Goal: Information Seeking & Learning: Learn about a topic

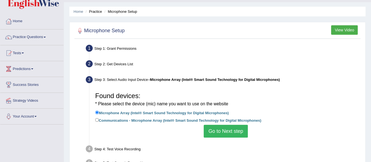
scroll to position [4, 0]
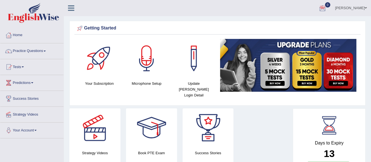
click at [365, 7] on span at bounding box center [366, 8] width 2 height 4
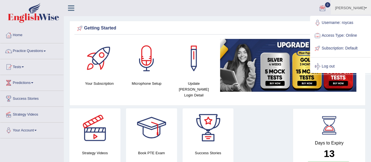
click at [253, 9] on ul "Roy Casanos Toggle navigation Username: roycas Access Type: Online Subscription…" at bounding box center [263, 8] width 215 height 16
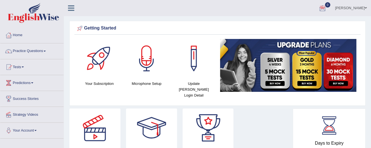
click at [97, 62] on div at bounding box center [99, 58] width 39 height 39
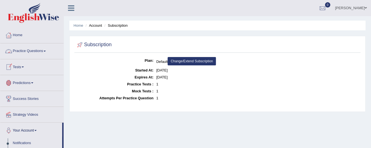
click at [46, 51] on span at bounding box center [45, 51] width 2 height 1
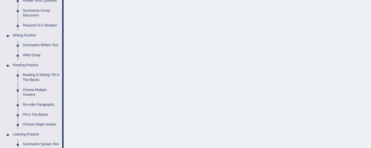
scroll to position [111, 0]
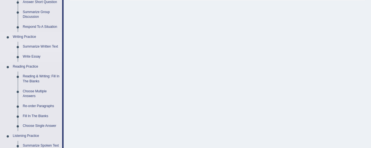
click at [34, 46] on link "Summarize Written Text" at bounding box center [41, 47] width 42 height 10
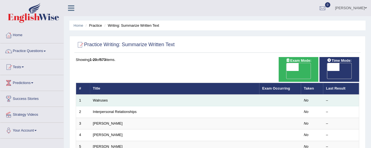
click at [123, 94] on td "Walruses" at bounding box center [174, 100] width 169 height 12
click at [99, 98] on link "Walruses" at bounding box center [100, 100] width 15 height 4
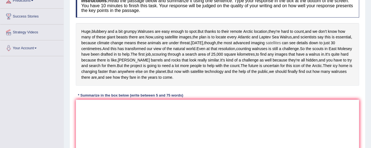
scroll to position [83, 0]
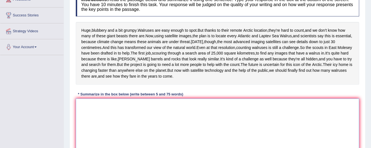
click at [89, 125] on textarea at bounding box center [218, 125] width 284 height 54
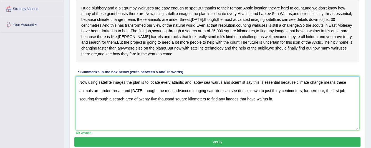
scroll to position [122, 0]
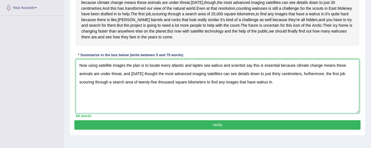
click at [174, 88] on textarea "Now using satellite images the plan is to locate every atlantic and laptev sea …" at bounding box center [218, 86] width 284 height 54
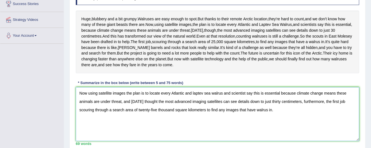
scroll to position [95, 0]
click at [194, 115] on textarea "Now using satellite images the plan is to locate every Atlantic and laptev sea …" at bounding box center [218, 114] width 284 height 54
click at [207, 117] on textarea "Now using satellite images the plan is to locate every Atlantic and Laptev sea …" at bounding box center [218, 114] width 284 height 54
click at [216, 115] on textarea "Now using satellite images the plan is to locate every Atlantic and Laptev Sea …" at bounding box center [218, 114] width 284 height 54
click at [271, 125] on textarea "Now using satellite images the plan is to locate every Atlantic and Laptev Sea …" at bounding box center [218, 114] width 284 height 54
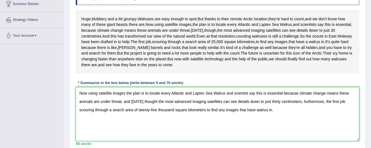
click at [279, 133] on textarea "Now using satellite images the plan is to locate every Atlantic and Laptev Sea …" at bounding box center [218, 114] width 284 height 54
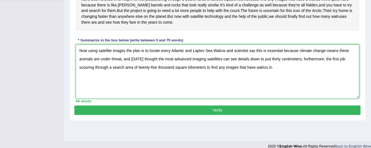
scroll to position [122, 0]
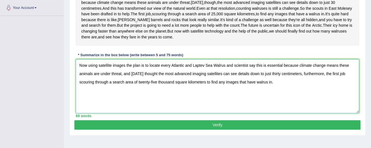
click at [203, 104] on textarea "Now using satellite images the plan is to locate every Atlantic and Laptev Sea …" at bounding box center [218, 86] width 284 height 54
click at [214, 113] on textarea "Now using satellite images the plan is to locate every Atlantic and Laptev Sea …" at bounding box center [218, 86] width 284 height 54
click at [275, 113] on textarea "Now using satellite images the plan is to locate every Atlantic and Laptev Sea …" at bounding box center [218, 86] width 284 height 54
click at [296, 96] on textarea "Now using satellite images the plan is to locate every Atlantic and Laptev Sea …" at bounding box center [218, 86] width 284 height 54
click at [297, 96] on textarea "Now using satellite images the plan is to locate every Atlantic and Laptev Sea …" at bounding box center [218, 86] width 284 height 54
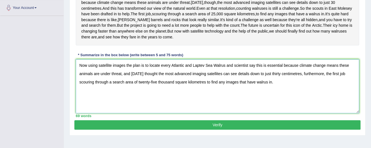
click at [285, 109] on textarea "Now using satellite images the plan is to locate every Atlantic and Laptev Sea …" at bounding box center [218, 86] width 284 height 54
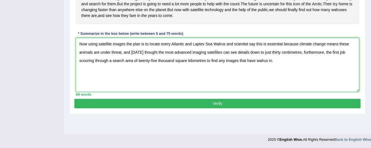
scroll to position [150, 0]
type textarea "Now using satellite images the plan is to locate every Atlantic and Laptev Sea …"
click at [221, 108] on button "Verify" at bounding box center [217, 103] width 286 height 9
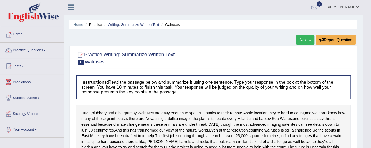
scroll to position [0, 0]
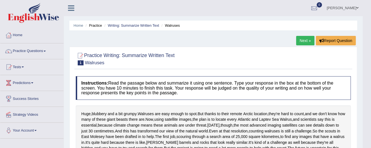
click at [304, 39] on link "Next »" at bounding box center [305, 40] width 18 height 9
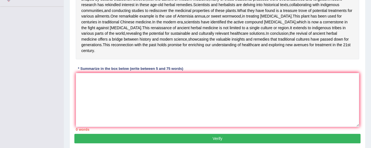
scroll to position [134, 0]
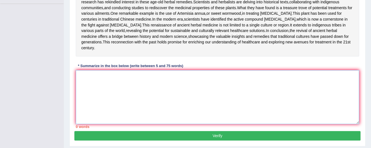
click at [107, 117] on textarea at bounding box center [218, 97] width 284 height 54
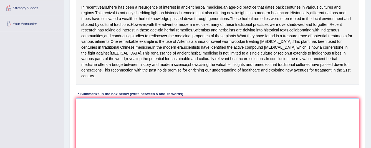
scroll to position [107, 0]
click at [91, 139] on textarea at bounding box center [218, 125] width 284 height 54
click at [182, 73] on span "promise" at bounding box center [175, 70] width 14 height 6
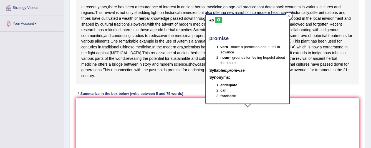
click at [190, 140] on textarea at bounding box center [218, 125] width 284 height 54
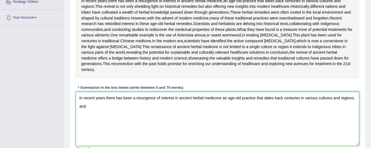
scroll to position [113, 0]
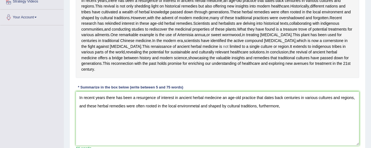
click at [223, 49] on span "not" at bounding box center [225, 47] width 5 height 6
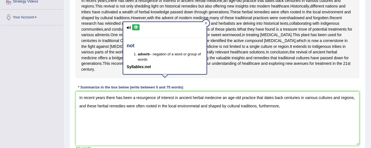
click at [206, 22] on icon at bounding box center [206, 23] width 3 height 3
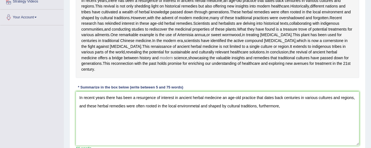
click at [173, 61] on span "modern" at bounding box center [166, 58] width 13 height 6
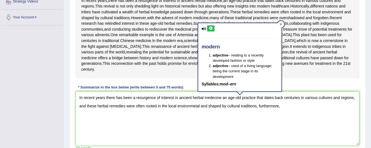
click at [280, 23] on icon at bounding box center [281, 24] width 3 height 3
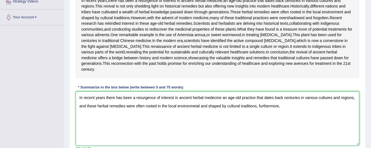
click at [290, 145] on textarea "In recent years there has been a resurgence of interest in ancient herbal medec…" at bounding box center [218, 118] width 284 height 54
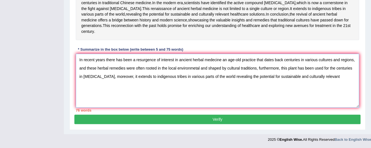
scroll to position [162, 0]
drag, startPoint x: 152, startPoint y: 104, endPoint x: 212, endPoint y: 126, distance: 63.5
click at [212, 107] on textarea "In recent years there has been a resurgence of interest in ancient herbal medec…" at bounding box center [218, 81] width 284 height 54
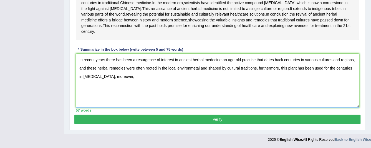
click at [162, 107] on textarea "In recent years there has been a resurgence of interest in ancient herbal medec…" at bounding box center [218, 81] width 284 height 54
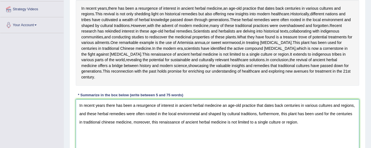
scroll to position [107, 0]
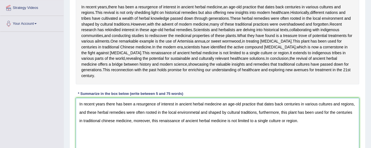
click at [214, 145] on textarea "In recent years there has been a resurgence of interest in ancient herbal medec…" at bounding box center [218, 125] width 284 height 54
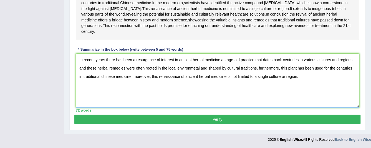
scroll to position [190, 0]
click at [300, 78] on textarea "In recent years there has been a resurgence of interest in ancient herbal medic…" at bounding box center [218, 81] width 284 height 54
type textarea "In recent years there has been a resurgence of interest in ancient herbal medic…"
click at [226, 119] on button "Verify" at bounding box center [217, 118] width 286 height 9
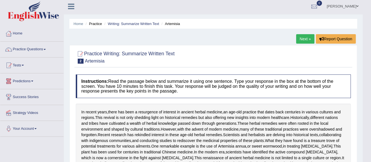
scroll to position [0, 0]
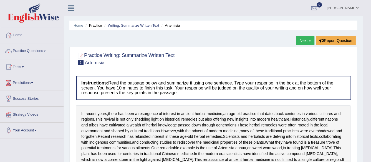
click at [24, 67] on span at bounding box center [23, 66] width 2 height 1
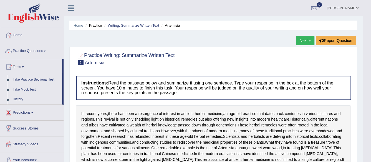
click at [47, 50] on link "Practice Questions" at bounding box center [31, 50] width 63 height 14
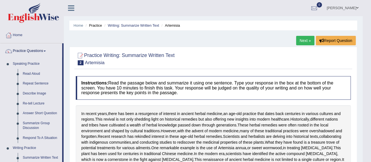
click at [301, 42] on link "Next »" at bounding box center [305, 40] width 18 height 9
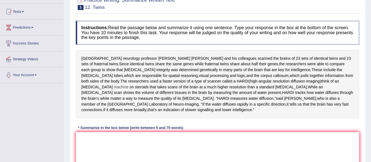
scroll to position [56, 0]
click at [93, 134] on textarea at bounding box center [218, 159] width 284 height 54
click at [111, 133] on textarea "[GEOGRAPHIC_DATA]" at bounding box center [218, 159] width 284 height 54
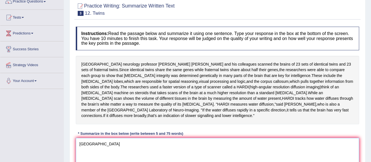
scroll to position [46, 0]
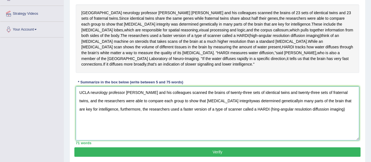
scroll to position [102, 0]
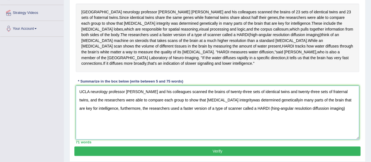
drag, startPoint x: 329, startPoint y: 102, endPoint x: 122, endPoint y: 106, distance: 206.4
click at [122, 106] on textarea "UCLA neurology professor [PERSON_NAME] and his colleagues scanned the brains of…" at bounding box center [218, 113] width 284 height 54
drag, startPoint x: 102, startPoint y: 113, endPoint x: 123, endPoint y: 102, distance: 23.7
click at [123, 102] on textarea "UCLA neurology professor [PERSON_NAME] and his colleagues scanned the brains of…" at bounding box center [218, 113] width 284 height 54
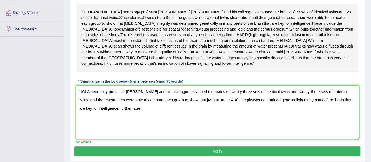
click at [222, 93] on textarea "UCLA neurology professor [PERSON_NAME] and his colleagues scanned the brains of…" at bounding box center [218, 113] width 284 height 54
drag, startPoint x: 261, startPoint y: 121, endPoint x: 265, endPoint y: 122, distance: 4.4
click at [265, 122] on textarea "UCLA neurology professor [PERSON_NAME] and his colleagues scanned the brains of…" at bounding box center [218, 113] width 284 height 54
click at [222, 95] on textarea "UCLA neurology professor [PERSON_NAME] and his colleagues scanned the brains of…" at bounding box center [218, 113] width 284 height 54
click at [129, 106] on textarea "UCLA neurology professor [PERSON_NAME] and his colleagues scanned the brains of…" at bounding box center [218, 113] width 284 height 54
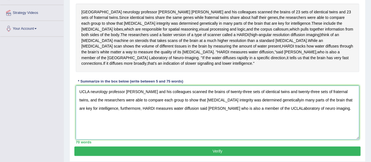
click at [268, 102] on textarea "UCLA neurology professor Paul Thompson and his colleagues scanned the brains of…" at bounding box center [218, 113] width 284 height 54
click at [328, 105] on textarea "UCLA neurology professor Paul Thompson and his colleagues scanned the brains of…" at bounding box center [218, 113] width 284 height 54
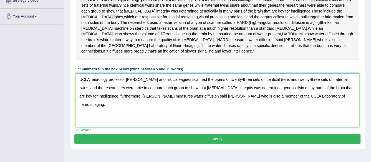
scroll to position [129, 0]
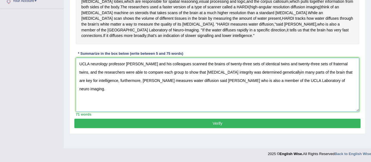
type textarea "UCLA neurology professor Paul Thompson and his colleagues scanned the brains of…"
click at [221, 119] on button "Verify" at bounding box center [217, 123] width 286 height 9
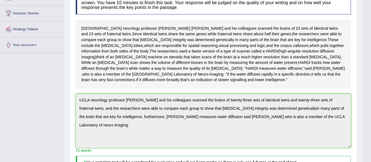
scroll to position [0, 0]
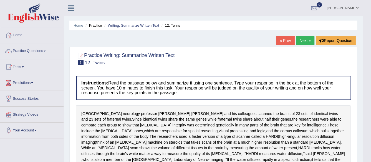
click at [284, 40] on link "« Prev" at bounding box center [285, 40] width 18 height 9
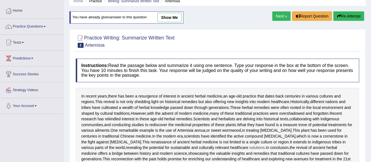
scroll to position [16, 0]
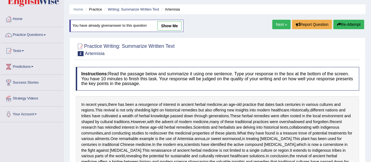
click at [280, 25] on link "Next »" at bounding box center [281, 24] width 18 height 9
